Goal: Navigation & Orientation: Find specific page/section

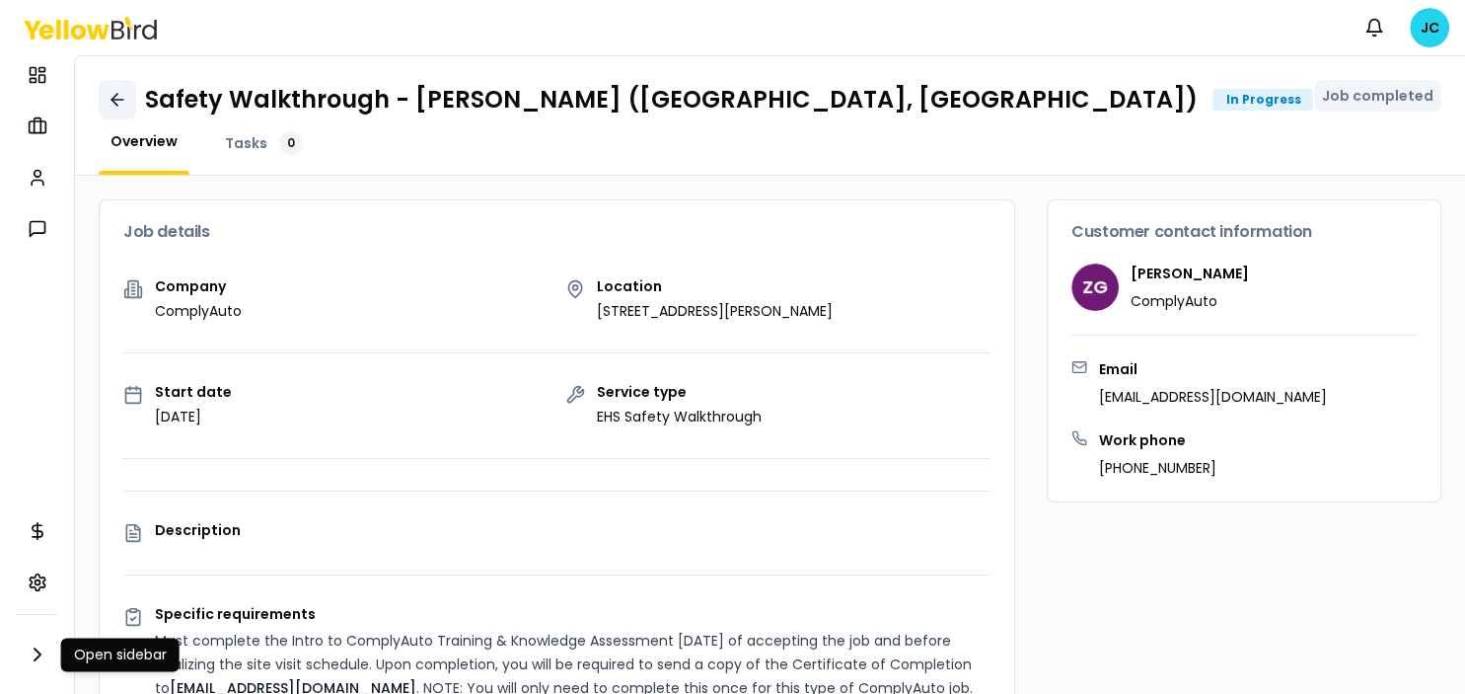
click at [109, 100] on icon at bounding box center [118, 100] width 20 height 20
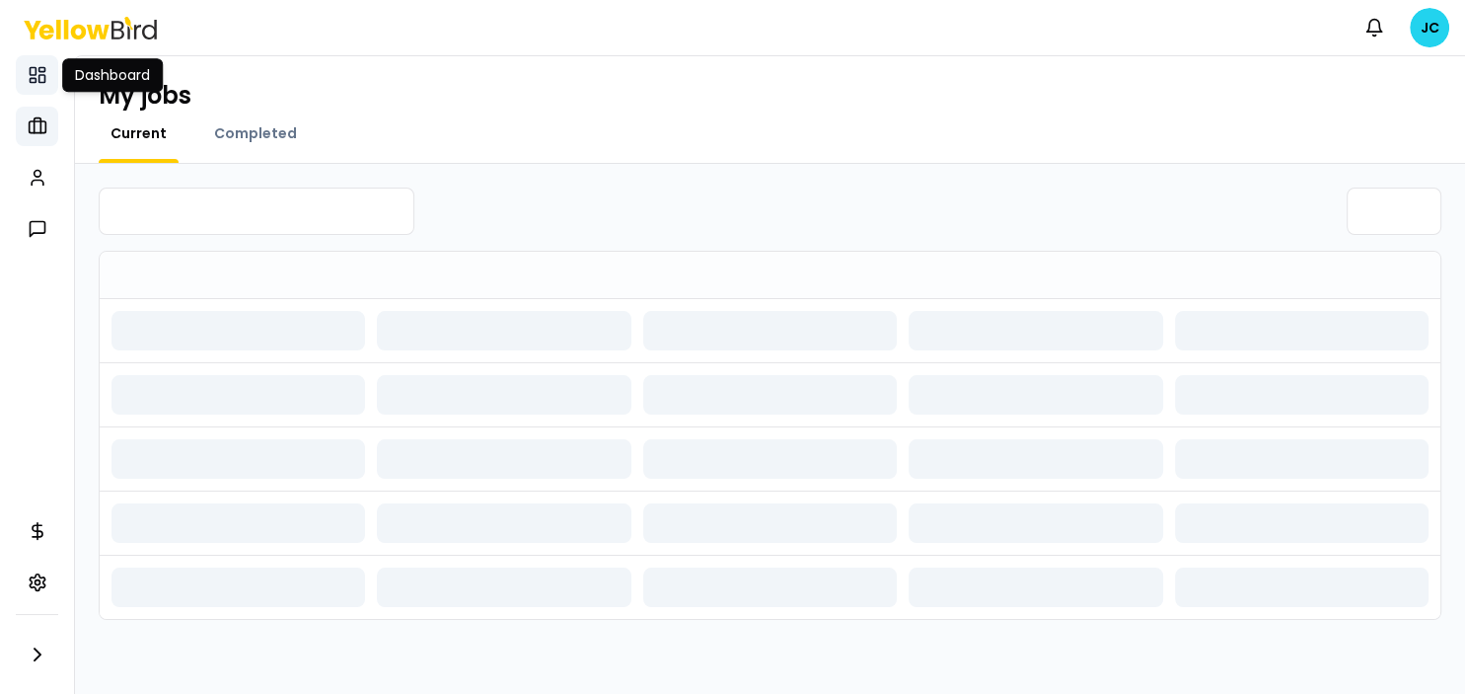
click at [37, 69] on icon at bounding box center [38, 75] width 20 height 20
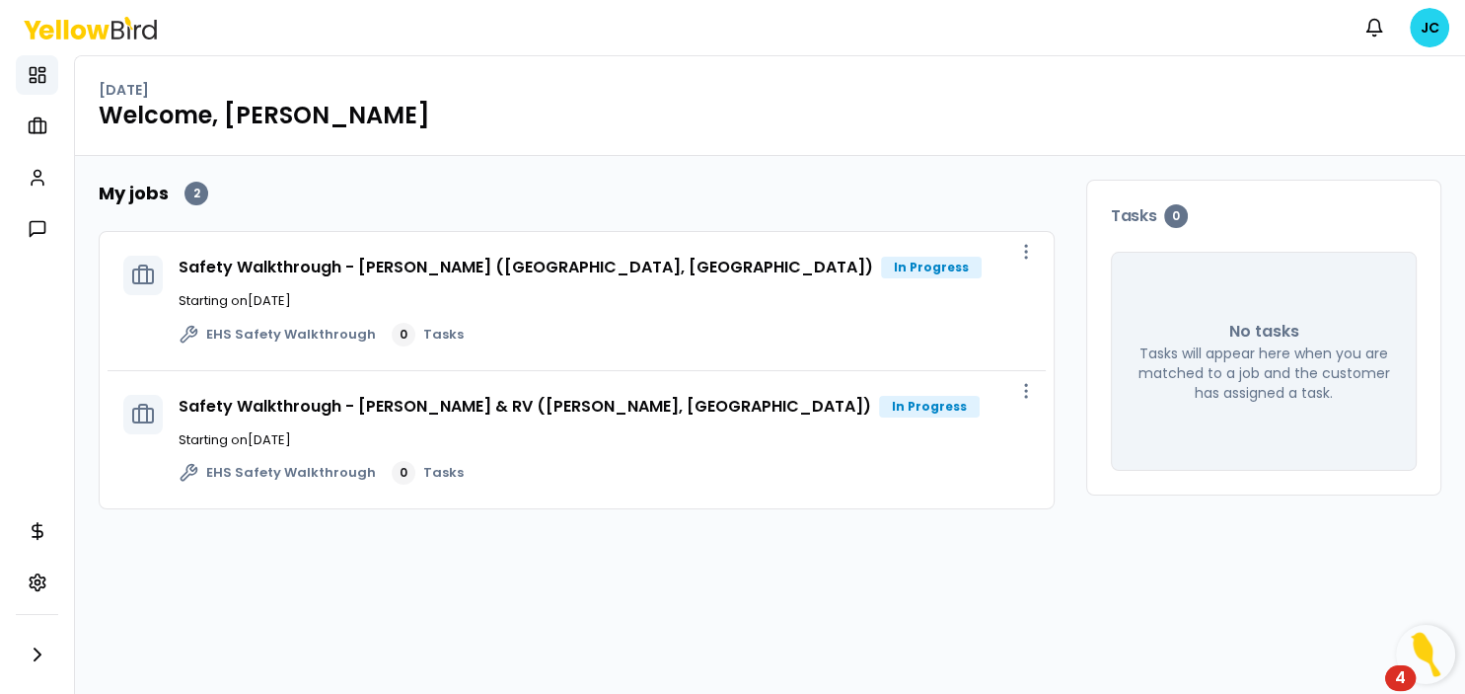
click at [130, 38] on icon at bounding box center [90, 28] width 133 height 23
click at [119, 37] on icon at bounding box center [117, 30] width 13 height 19
click at [61, 22] on icon at bounding box center [90, 28] width 133 height 23
click at [43, 125] on icon at bounding box center [38, 126] width 20 height 20
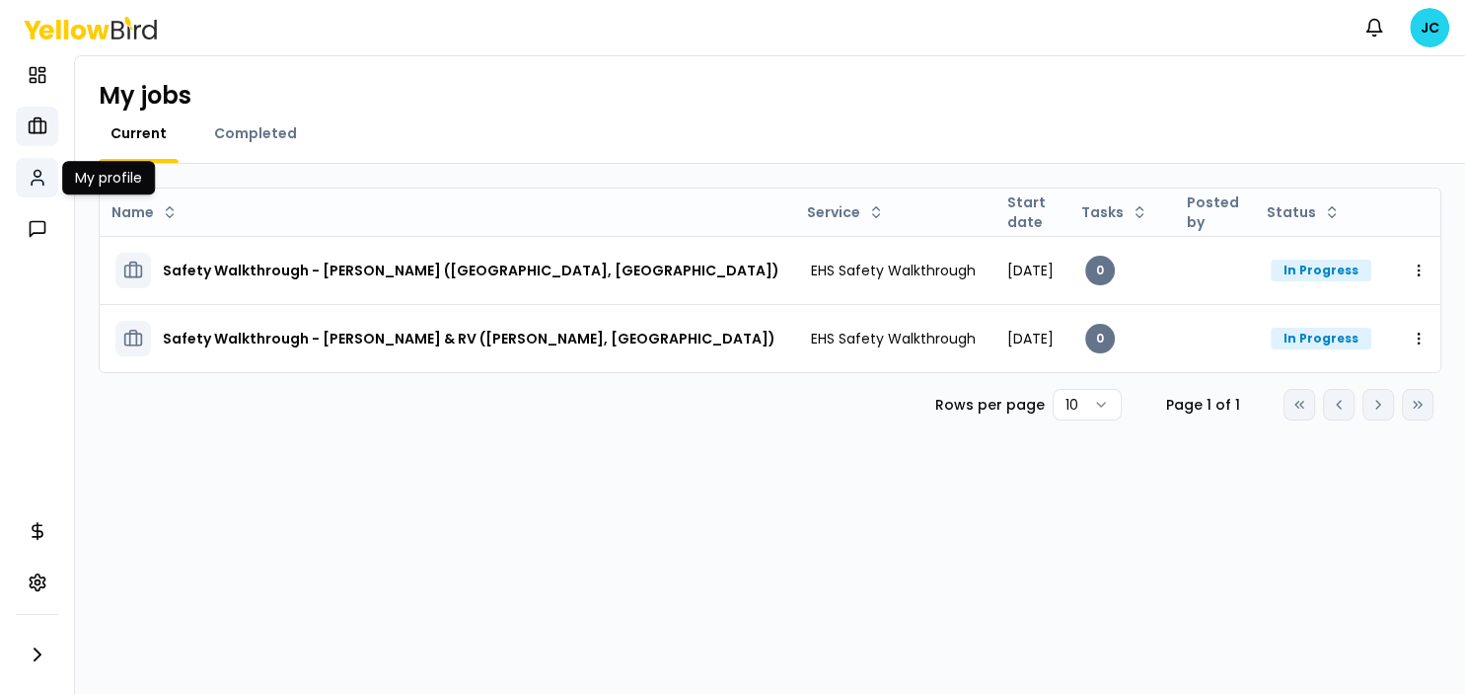
click at [36, 183] on icon at bounding box center [38, 178] width 20 height 20
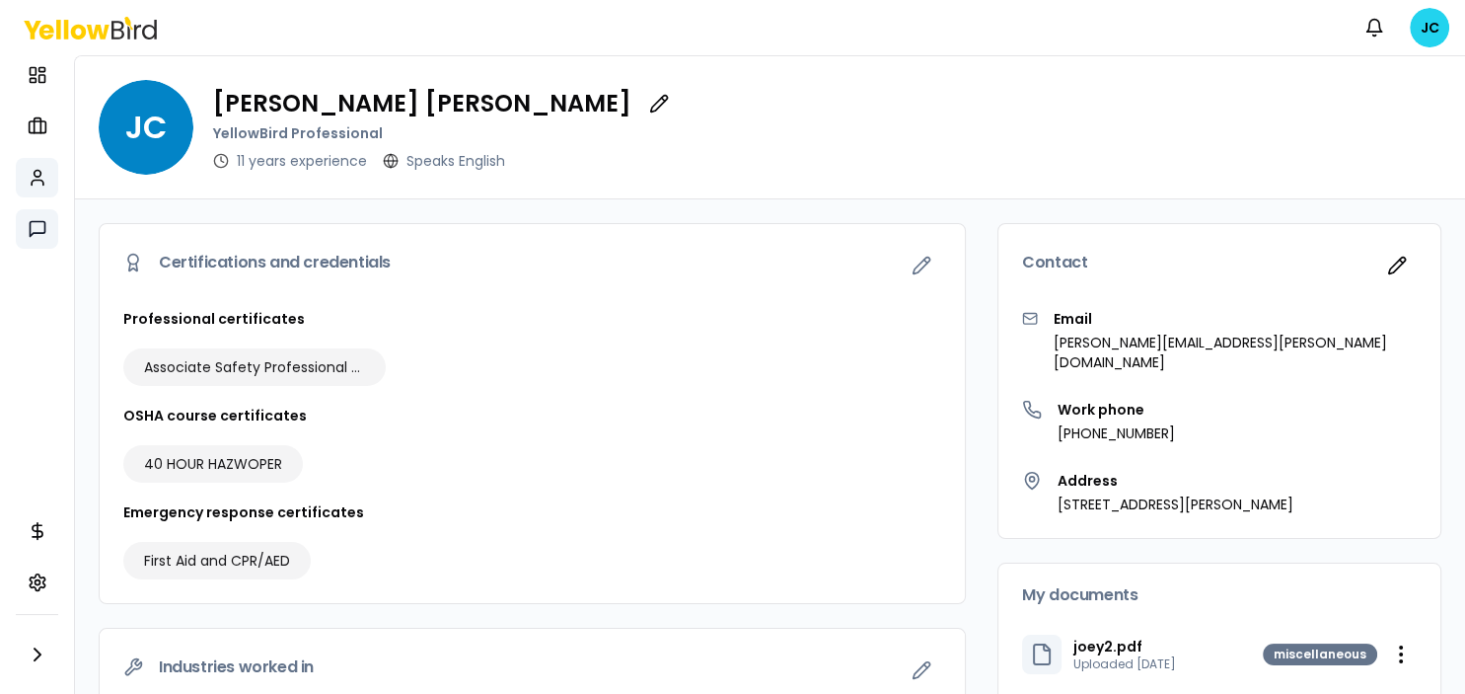
click at [34, 222] on icon at bounding box center [37, 229] width 15 height 15
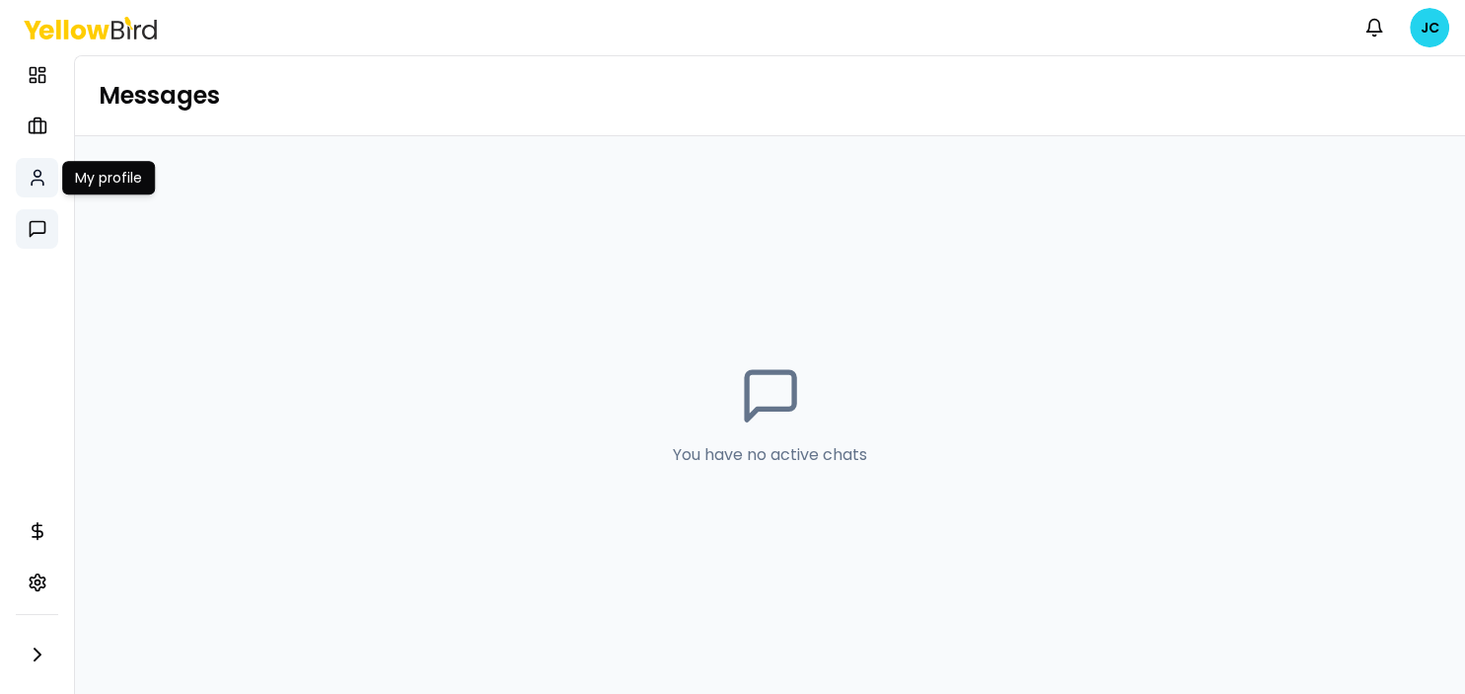
click at [40, 179] on icon at bounding box center [38, 178] width 20 height 20
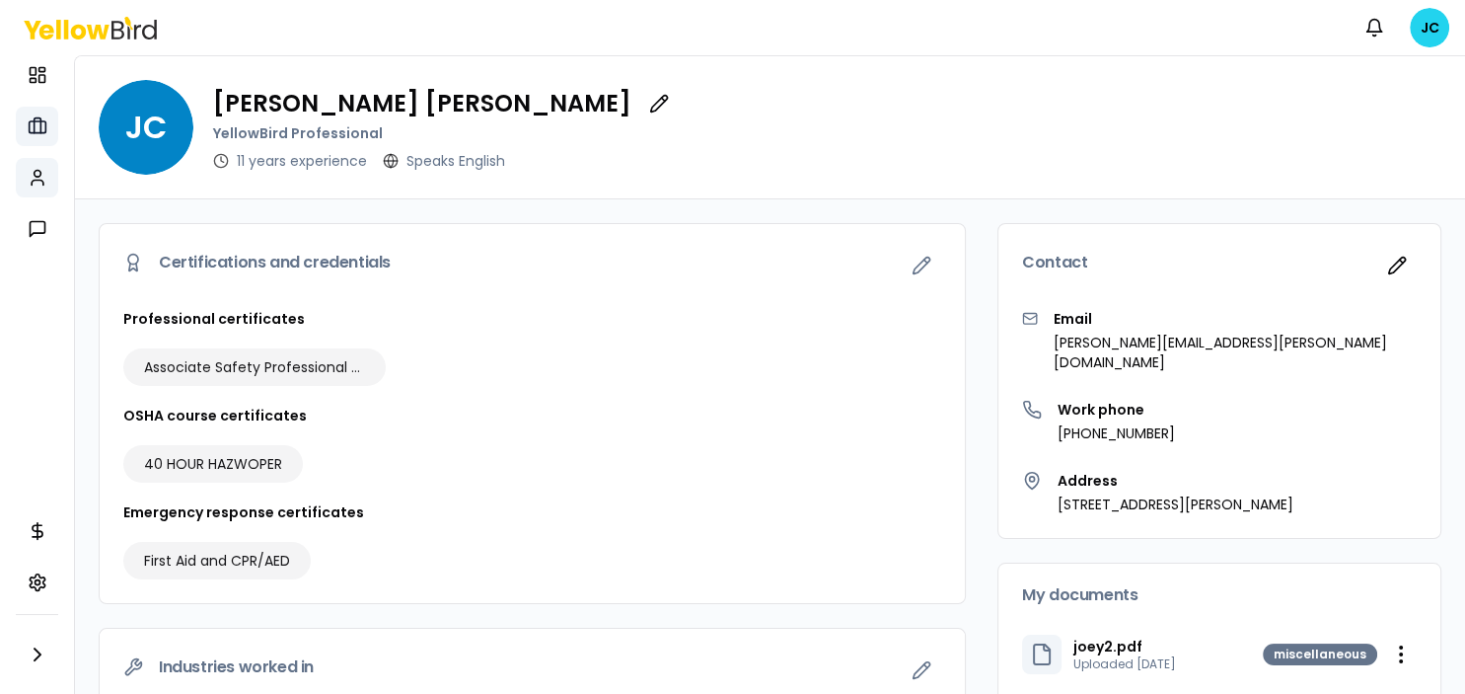
click at [37, 123] on icon at bounding box center [38, 126] width 20 height 20
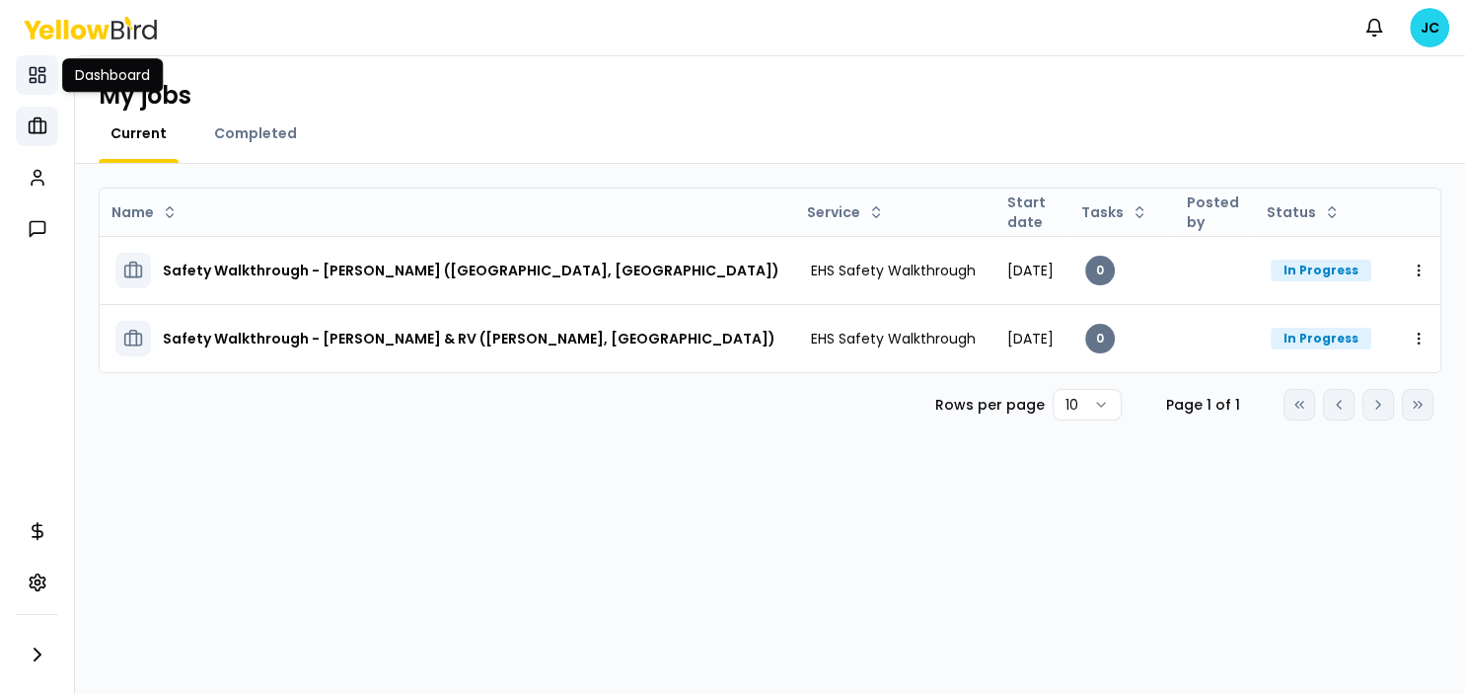
click at [34, 69] on rect at bounding box center [33, 72] width 6 height 8
